Goal: Task Accomplishment & Management: Manage account settings

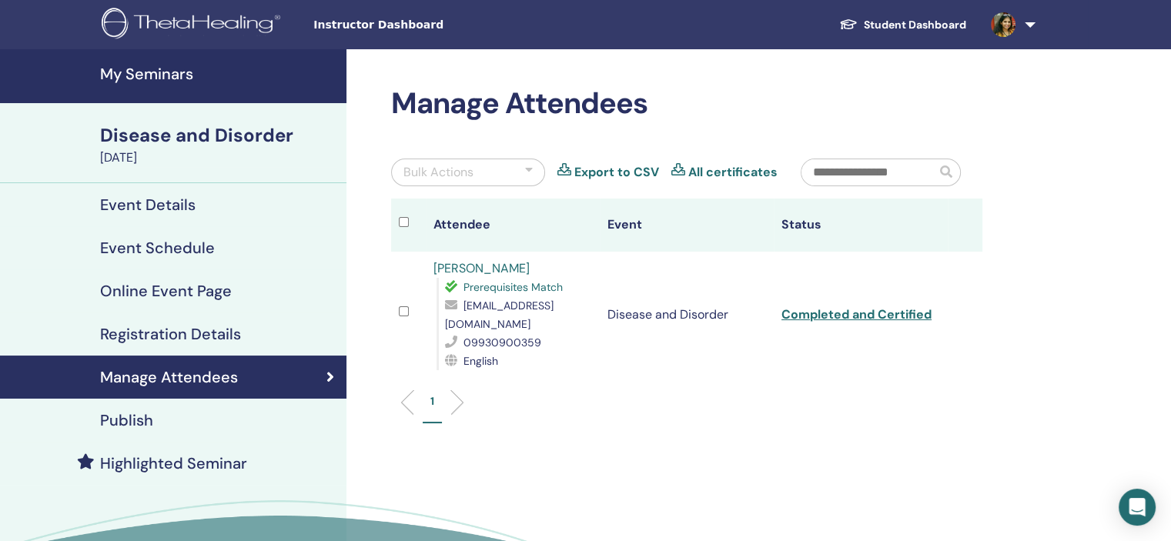
click at [473, 269] on link "[PERSON_NAME]" at bounding box center [481, 268] width 96 height 16
click at [249, 240] on div "Event Schedule" at bounding box center [173, 248] width 322 height 18
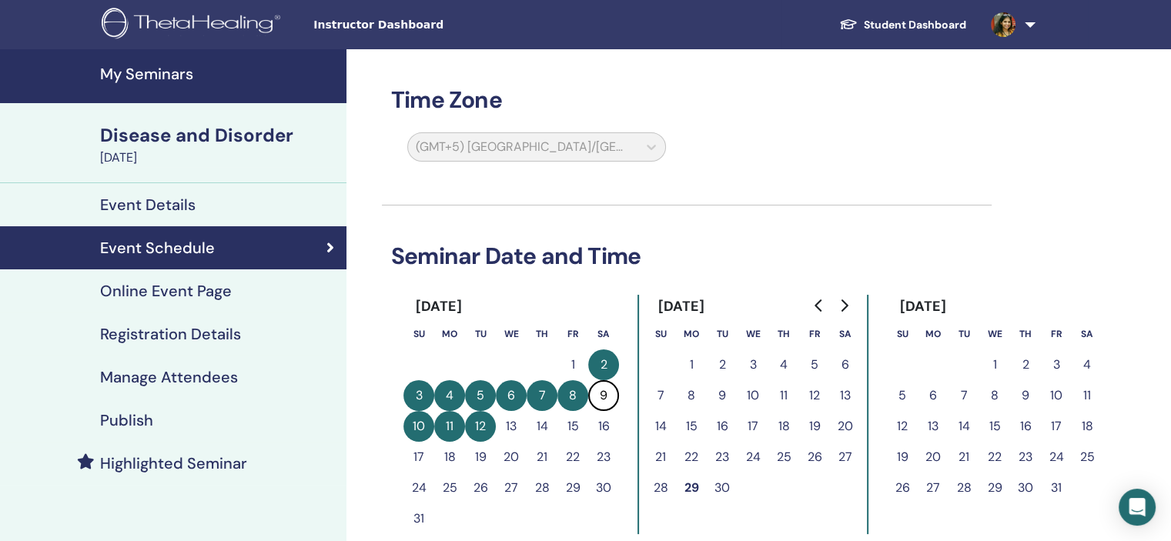
click at [172, 68] on h4 "My Seminars" at bounding box center [218, 74] width 237 height 18
